Goal: Transaction & Acquisition: Purchase product/service

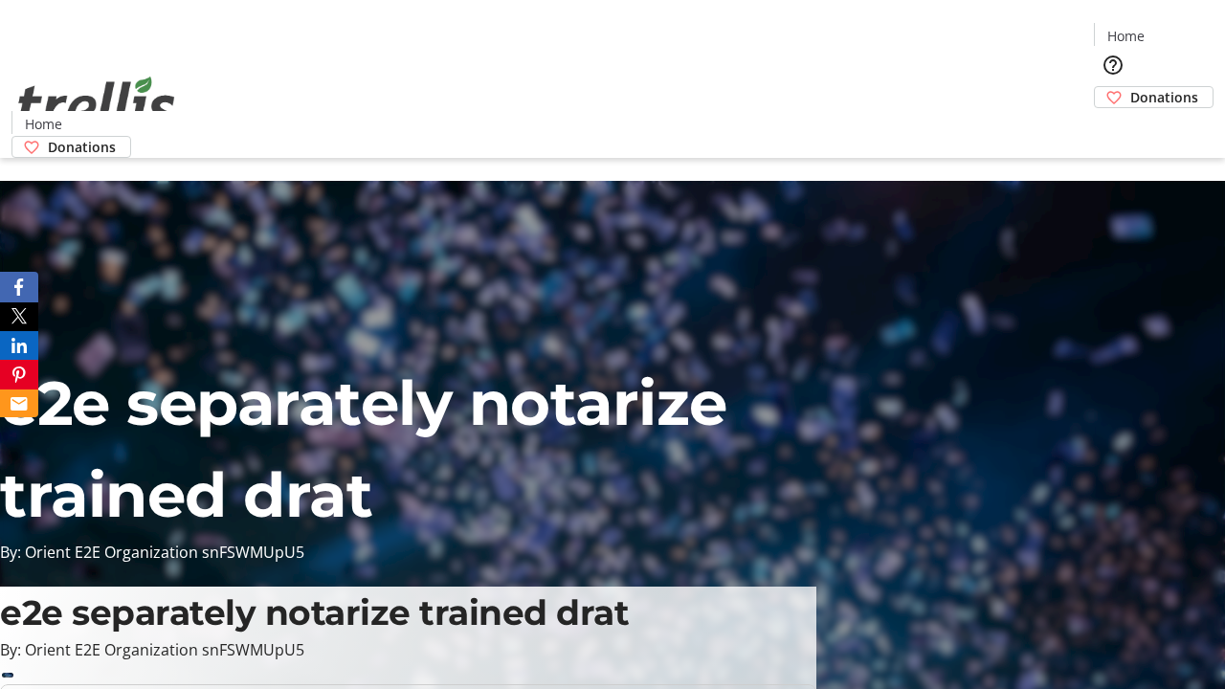
click at [1130, 87] on span "Donations" at bounding box center [1164, 97] width 68 height 20
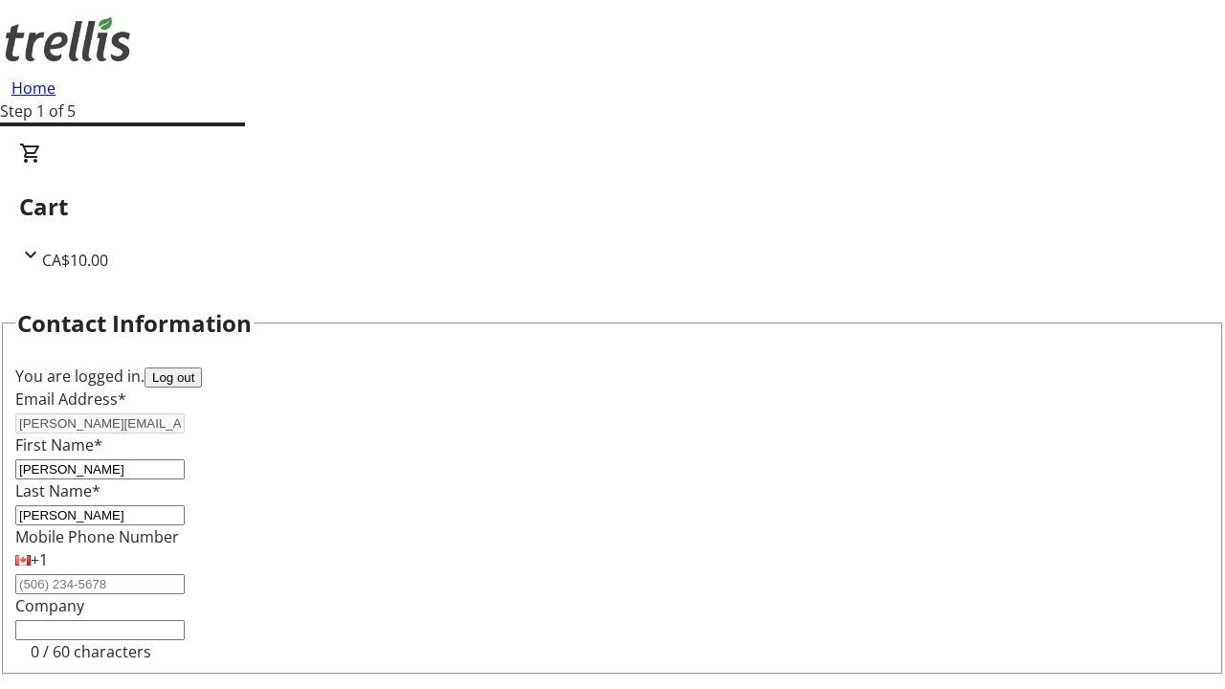
select select "BC"
select select "CA"
type input "Kelowna"
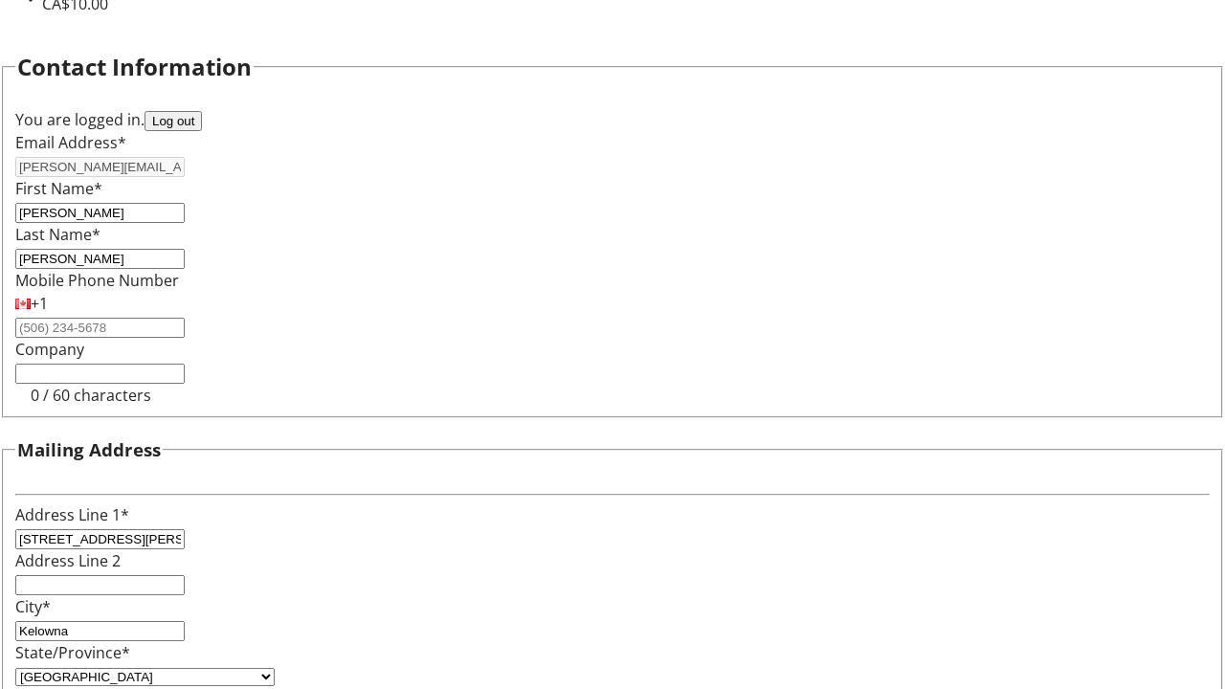
type input "V1Y 0C2"
